Goal: Task Accomplishment & Management: Complete application form

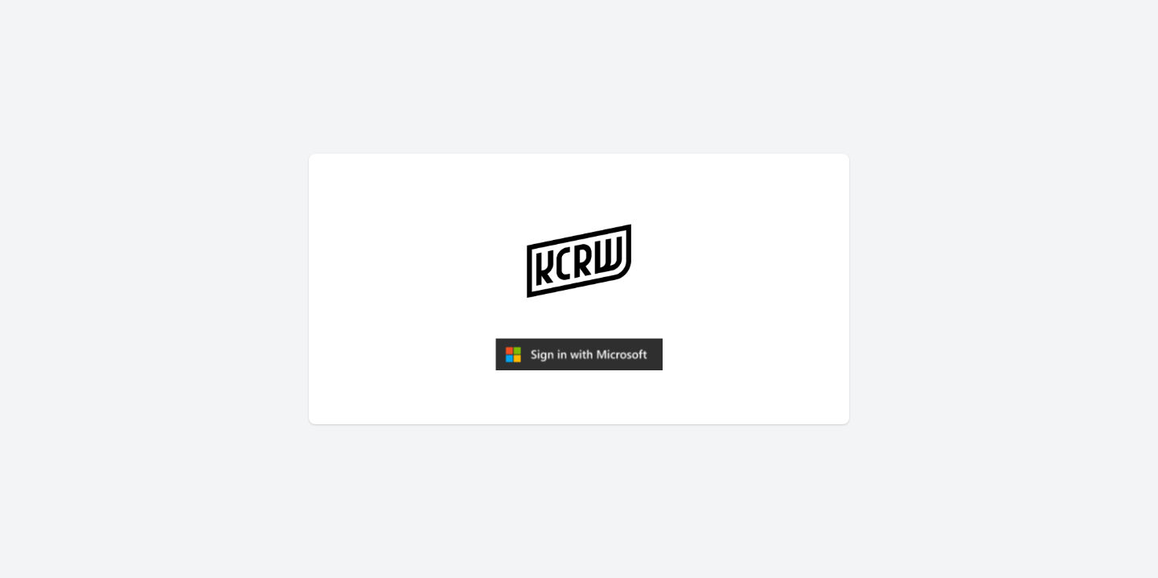
click at [524, 340] on img "submit" at bounding box center [579, 354] width 167 height 32
click at [562, 348] on img "submit" at bounding box center [579, 354] width 167 height 32
click at [564, 356] on img "submit" at bounding box center [579, 354] width 167 height 32
click at [585, 353] on img "submit" at bounding box center [579, 354] width 167 height 32
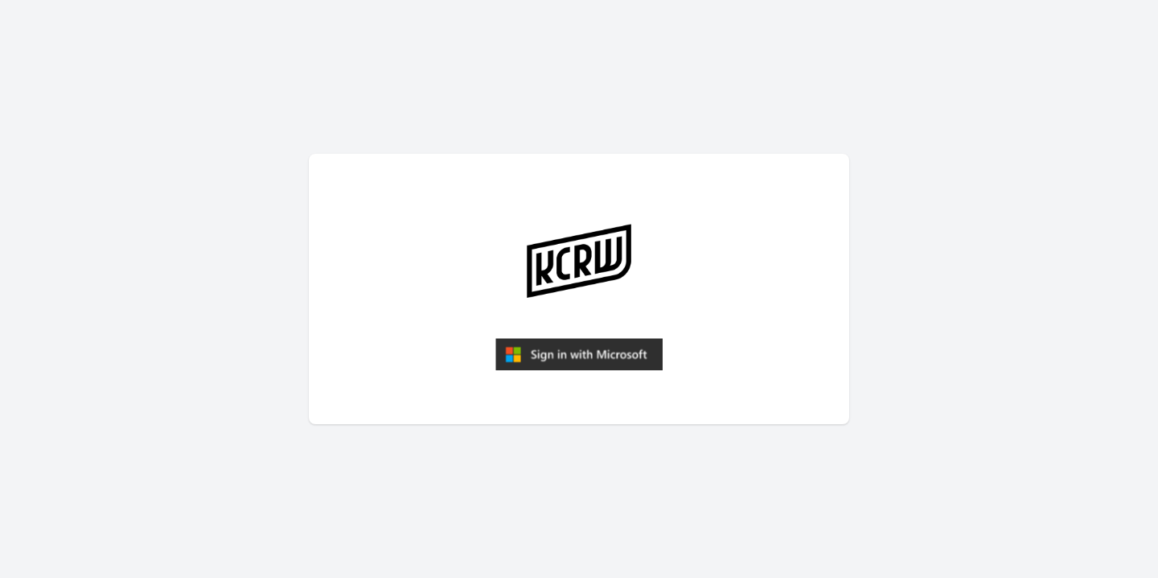
click at [584, 356] on img "submit" at bounding box center [579, 354] width 167 height 32
click at [612, 339] on img "submit" at bounding box center [579, 354] width 167 height 32
